Goal: Use online tool/utility: Utilize a website feature to perform a specific function

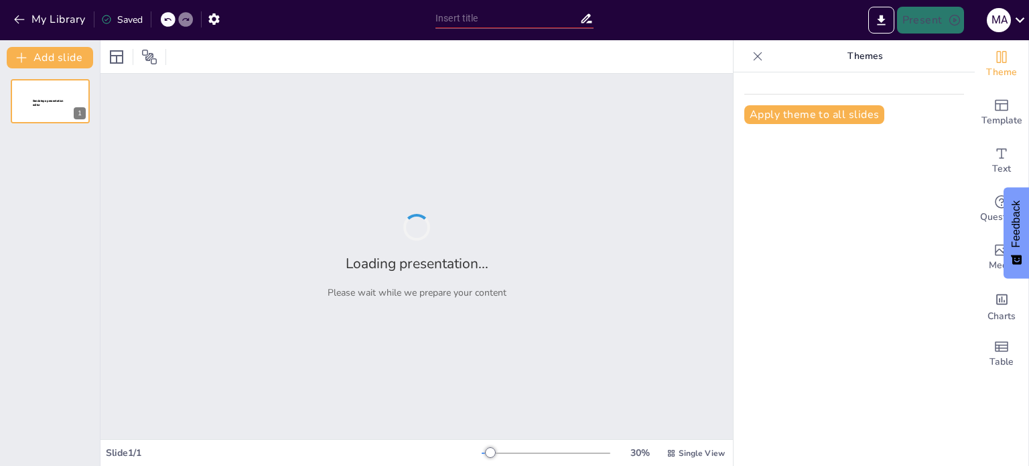
type input "Plan de Negocio – Análisis del Entorno y Propuesta de Valor"
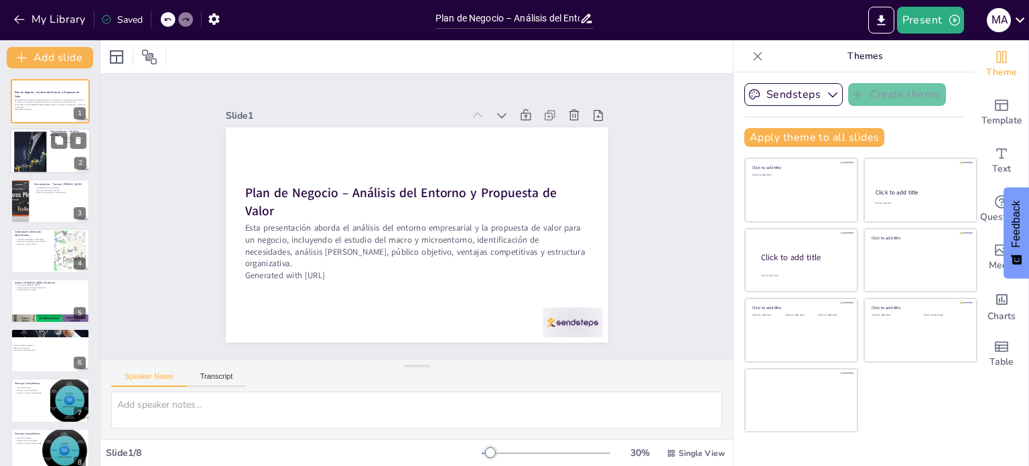
click at [80, 170] on div at bounding box center [83, 169] width 13 height 6
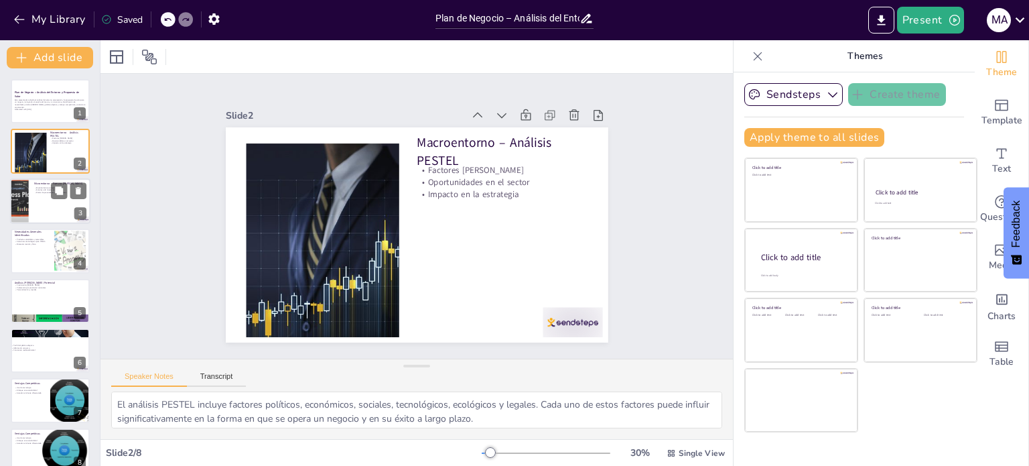
click at [49, 201] on div at bounding box center [50, 201] width 80 height 46
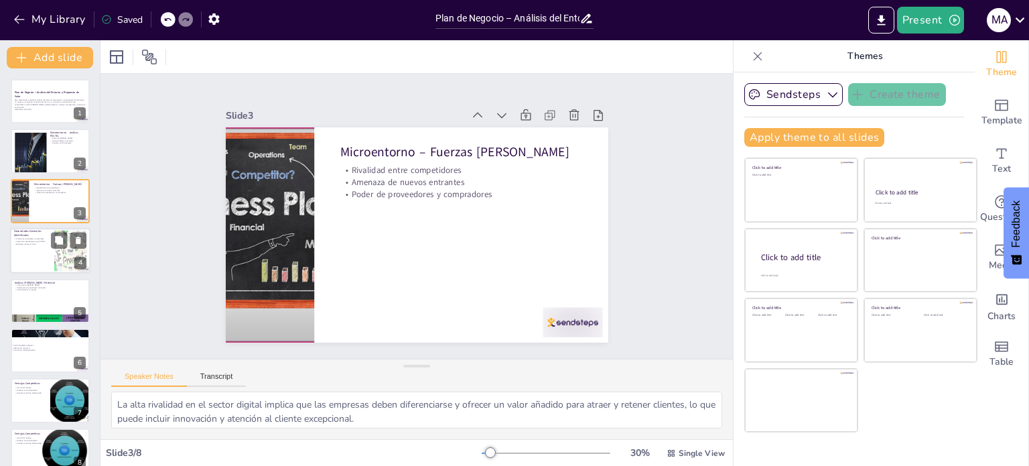
click at [35, 241] on p "Soluciones tecnológicas para PYMES" at bounding box center [32, 242] width 36 height 3
click at [34, 278] on div "Análisis [PERSON_NAME] Potencial Crecimiento [PERSON_NAME] Preferencia por prod…" at bounding box center [50, 301] width 80 height 46
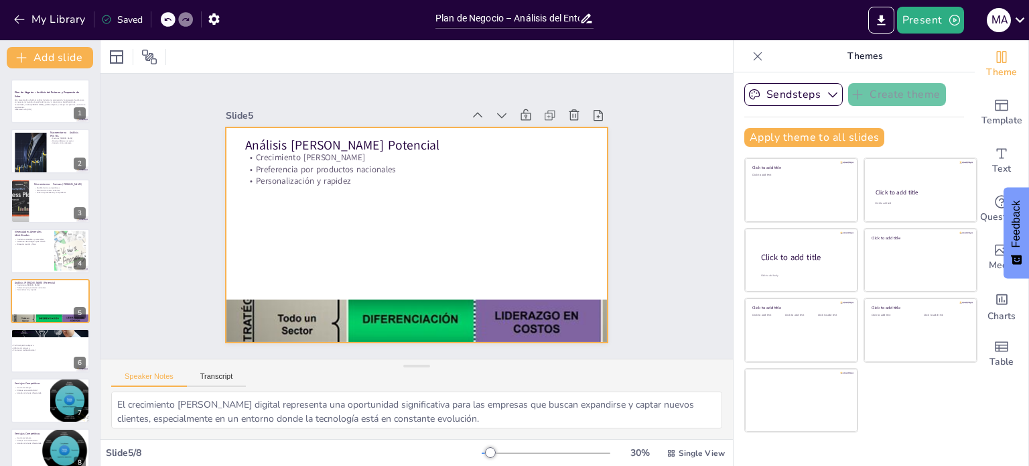
scroll to position [17, 0]
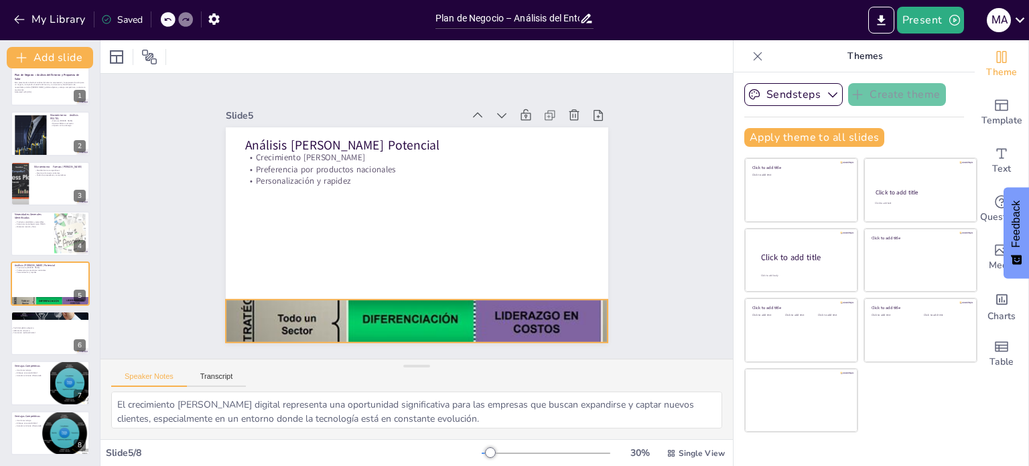
click at [263, 290] on div at bounding box center [449, 116] width 438 height 348
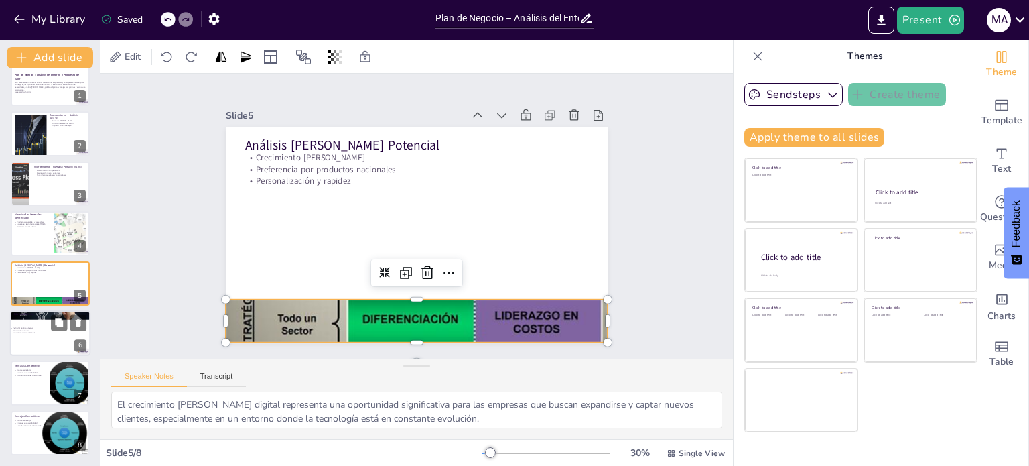
click at [42, 333] on div at bounding box center [50, 333] width 80 height 46
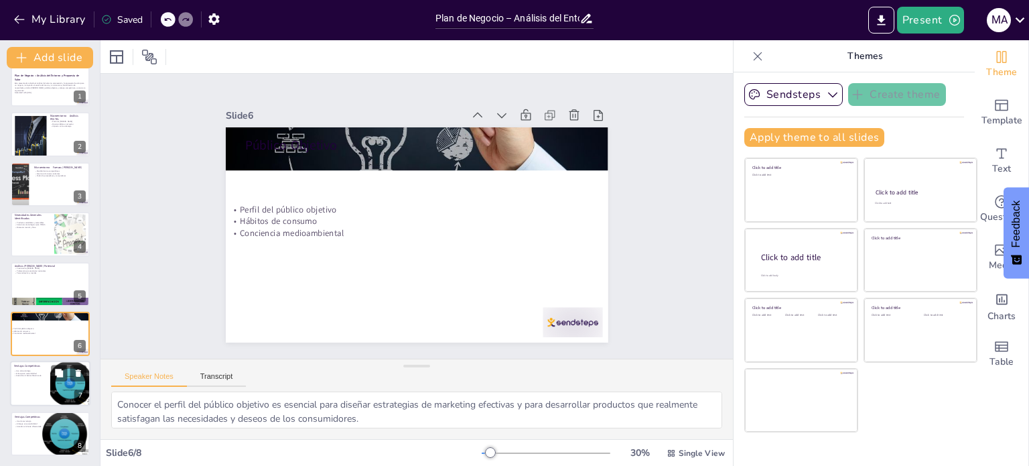
click at [31, 382] on div at bounding box center [50, 384] width 80 height 46
type textarea "La implementación de tecnología para la personalización de productos y servicio…"
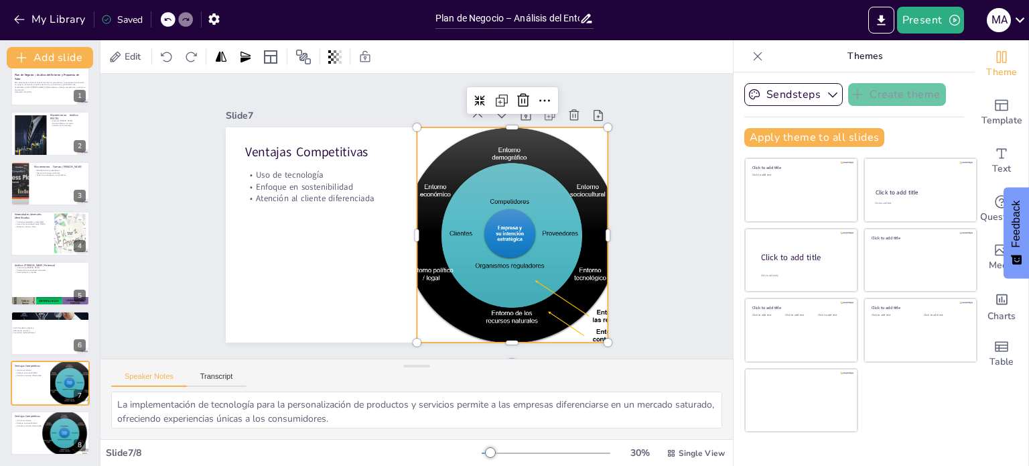
click at [437, 238] on div at bounding box center [368, 301] width 281 height 303
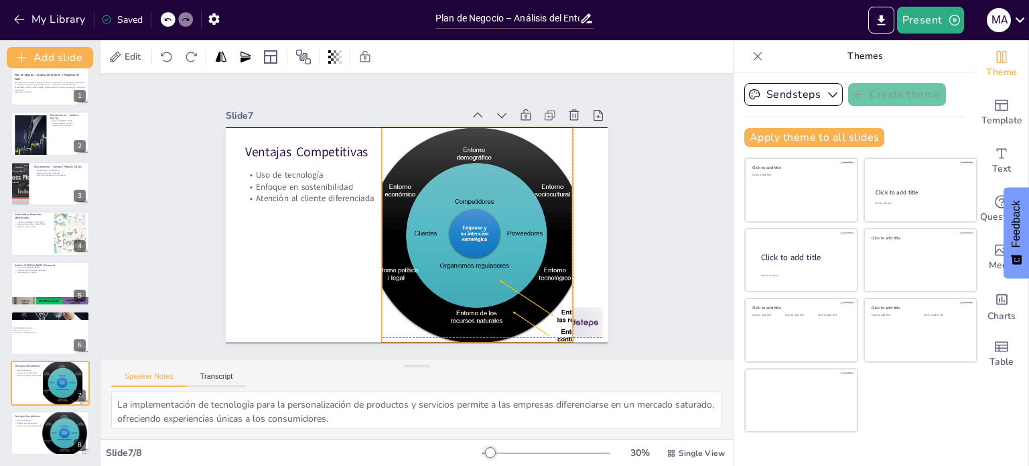
drag, startPoint x: 407, startPoint y: 228, endPoint x: 373, endPoint y: 227, distance: 34.2
click at [373, 227] on div at bounding box center [443, 273] width 326 height 328
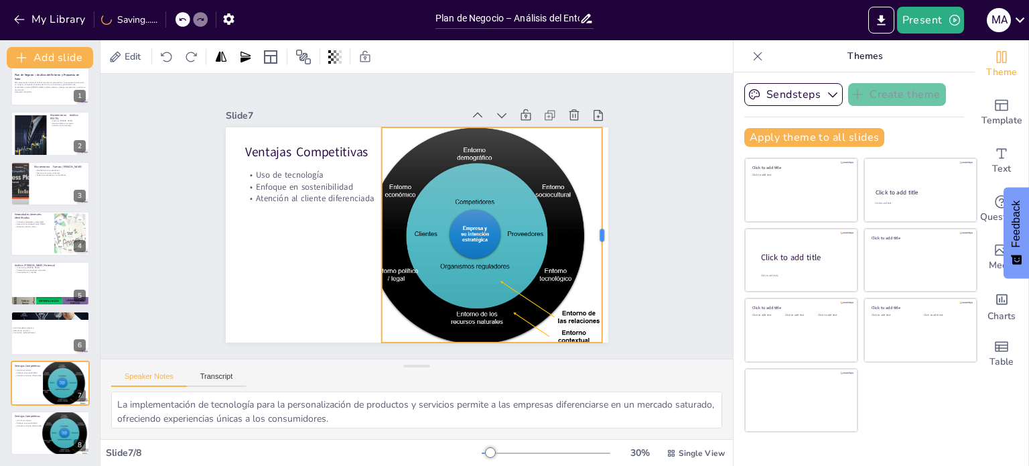
drag, startPoint x: 566, startPoint y: 230, endPoint x: 595, endPoint y: 227, distance: 29.7
click at [319, 200] on div at bounding box center [260, 105] width 117 height 192
click at [506, 214] on div at bounding box center [361, 184] width 289 height 263
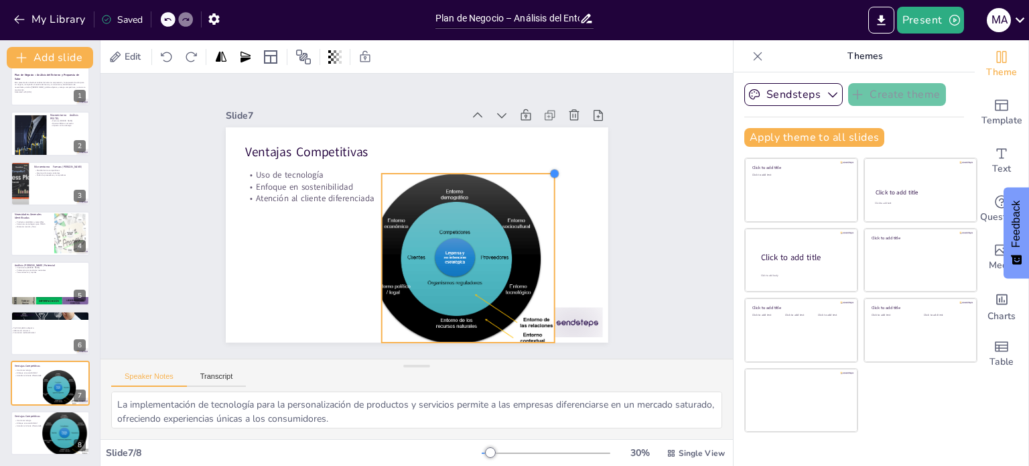
drag, startPoint x: 592, startPoint y: 123, endPoint x: 540, endPoint y: 170, distance: 70.2
click at [540, 139] on div at bounding box center [534, 132] width 13 height 13
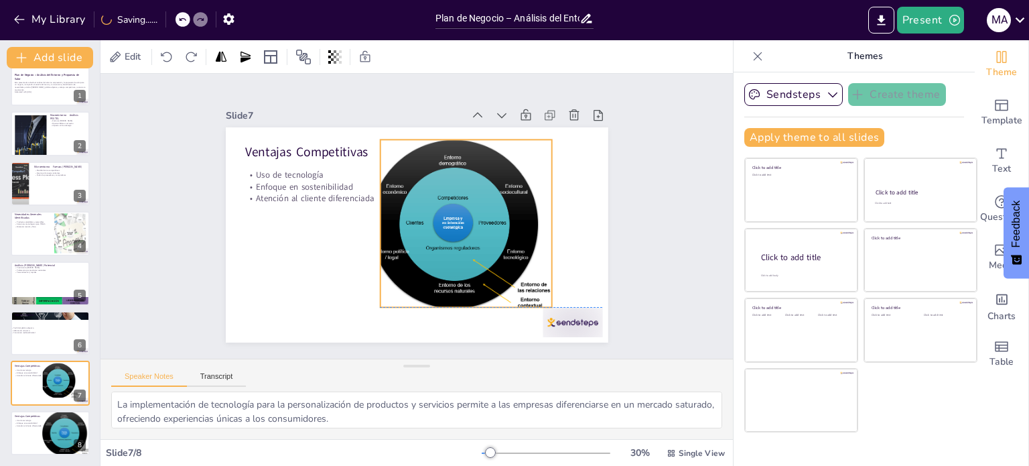
drag, startPoint x: 500, startPoint y: 208, endPoint x: 499, endPoint y: 172, distance: 36.9
click at [499, 172] on div at bounding box center [455, 220] width 210 height 188
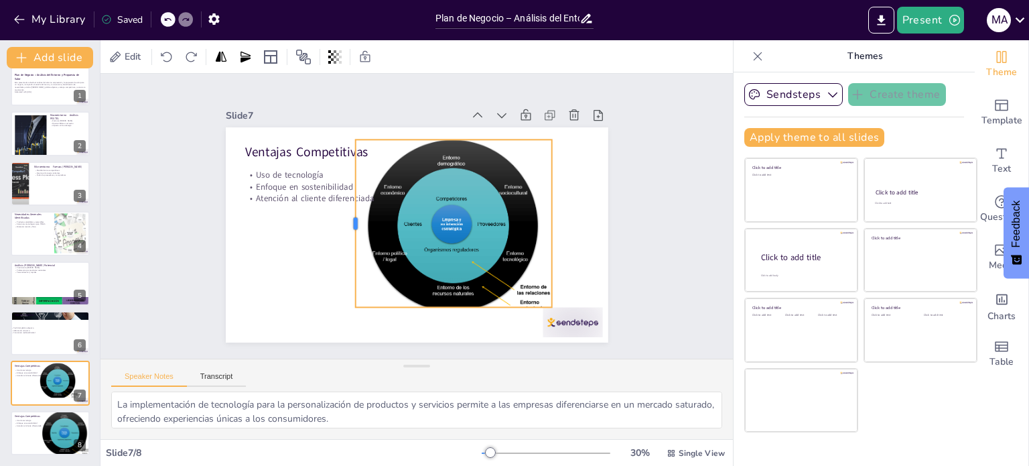
drag, startPoint x: 369, startPoint y: 215, endPoint x: 350, endPoint y: 215, distance: 18.8
click at [345, 241] on div at bounding box center [396, 280] width 157 height 78
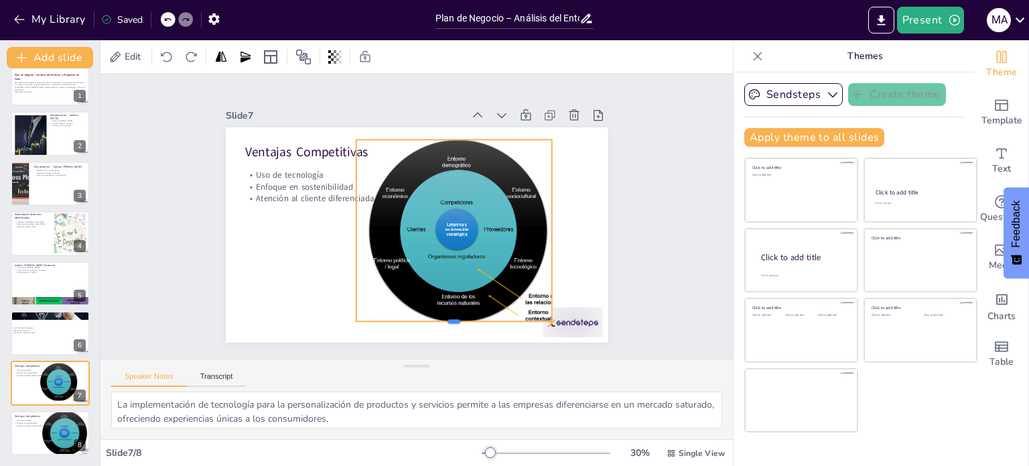
drag, startPoint x: 440, startPoint y: 303, endPoint x: 444, endPoint y: 317, distance: 14.6
click at [312, 317] on div at bounding box center [306, 253] width 11 height 196
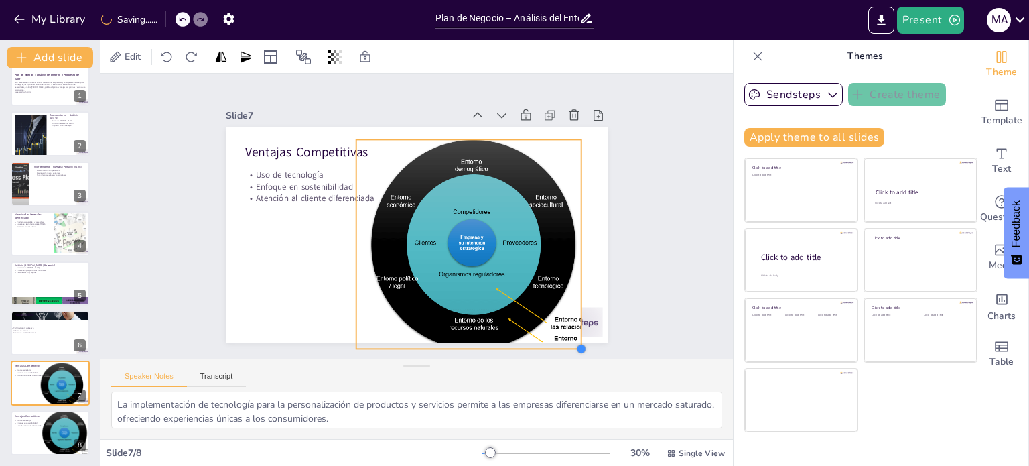
drag, startPoint x: 540, startPoint y: 316, endPoint x: 570, endPoint y: 305, distance: 31.4
click at [570, 305] on div "Ventajas Competitivas Uso de tecnología Enfoque en sostenibilidad Atención al c…" at bounding box center [434, 222] width 322 height 430
click at [541, 276] on div at bounding box center [470, 250] width 257 height 233
